Goal: Use online tool/utility: Utilize a website feature to perform a specific function

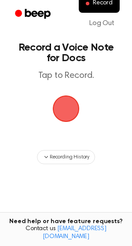
click at [65, 113] on span "button" at bounding box center [66, 109] width 27 height 27
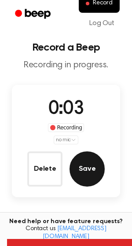
click at [78, 160] on button "Save" at bounding box center [87, 168] width 35 height 35
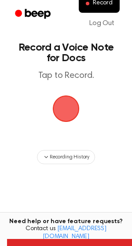
click at [64, 111] on span "button" at bounding box center [66, 109] width 27 height 27
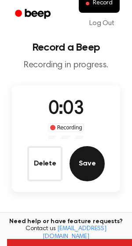
click at [91, 163] on button "Save" at bounding box center [87, 163] width 35 height 35
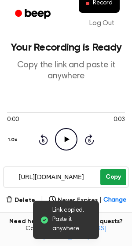
click at [107, 180] on button "Copy" at bounding box center [113, 177] width 26 height 16
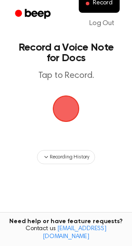
click at [61, 111] on span "button" at bounding box center [66, 109] width 29 height 29
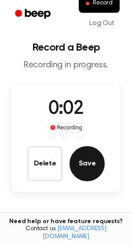
click at [86, 146] on button "Save" at bounding box center [87, 163] width 35 height 35
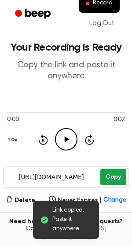
click at [107, 182] on button "Copy" at bounding box center [113, 177] width 26 height 16
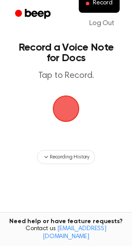
click at [63, 113] on span "button" at bounding box center [66, 109] width 27 height 27
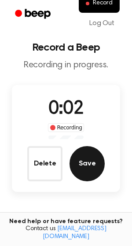
click at [91, 161] on button "Save" at bounding box center [87, 163] width 35 height 35
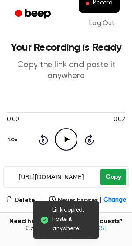
click at [107, 175] on button "Copy" at bounding box center [113, 177] width 26 height 16
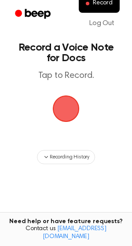
click at [62, 111] on span "button" at bounding box center [66, 109] width 30 height 30
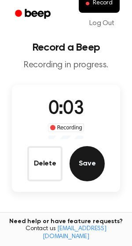
click at [84, 151] on button "Save" at bounding box center [87, 163] width 35 height 35
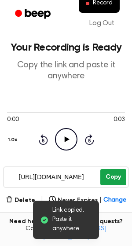
click at [108, 176] on button "Copy" at bounding box center [113, 177] width 26 height 16
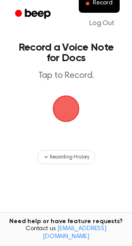
click at [63, 111] on span "button" at bounding box center [66, 109] width 29 height 29
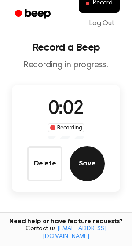
click at [86, 160] on button "Save" at bounding box center [87, 163] width 35 height 35
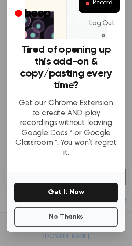
scroll to position [60, 0]
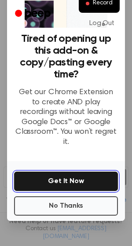
click at [74, 172] on button "Get It Now" at bounding box center [66, 181] width 104 height 19
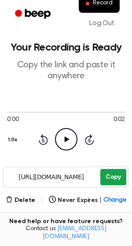
click at [111, 175] on button "Copy" at bounding box center [113, 177] width 26 height 16
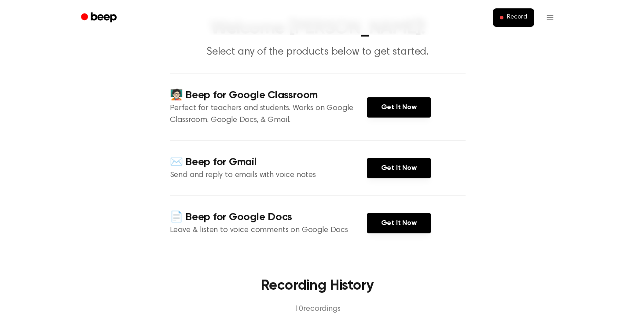
scroll to position [67, 0]
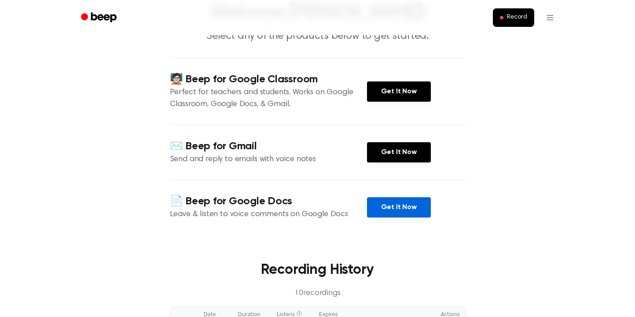
click at [410, 215] on link "Get It Now" at bounding box center [399, 207] width 64 height 20
